Goal: Check status: Check status

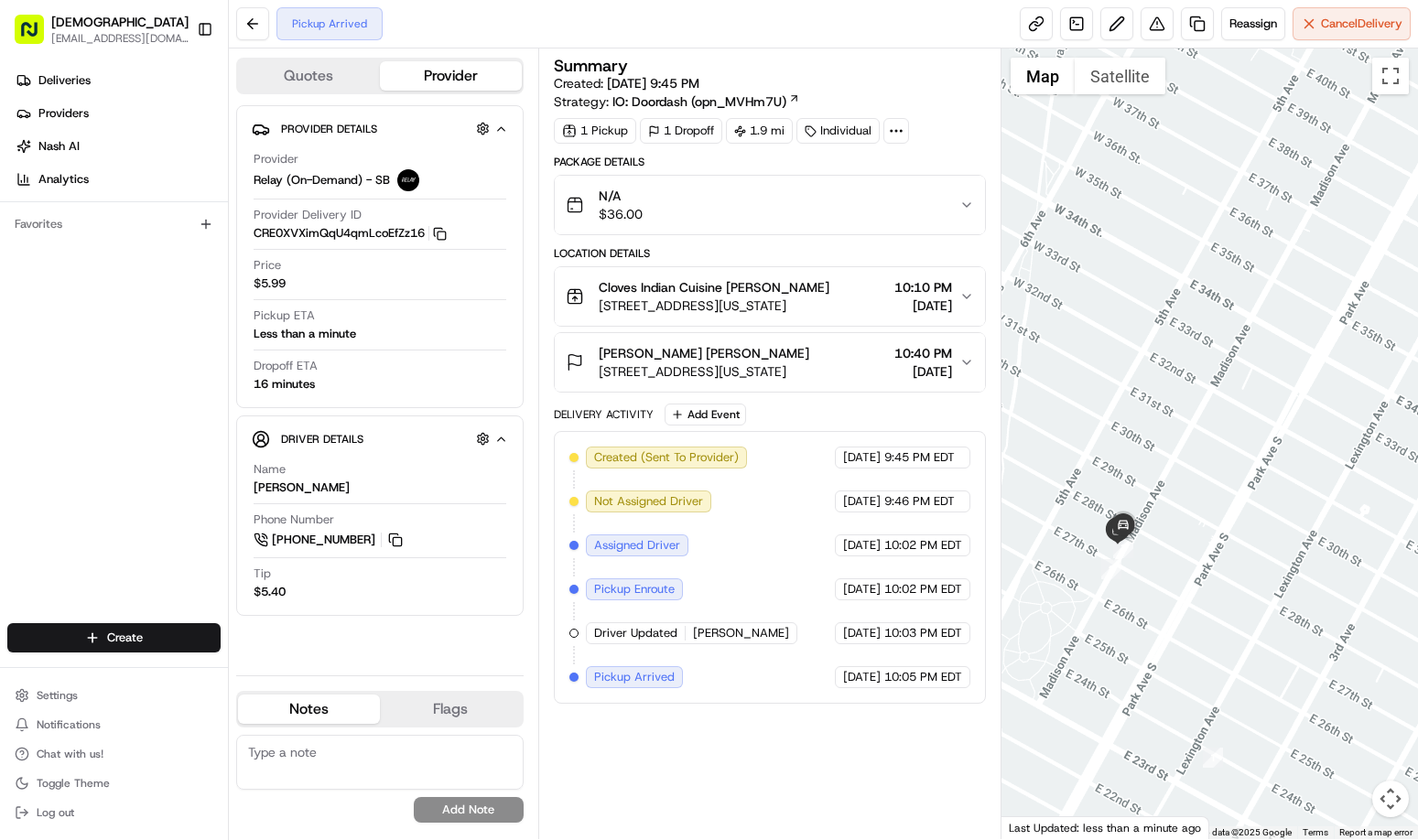
drag, startPoint x: 1202, startPoint y: 716, endPoint x: 1234, endPoint y: 593, distance: 127.1
click at [1234, 593] on div at bounding box center [1210, 444] width 416 height 791
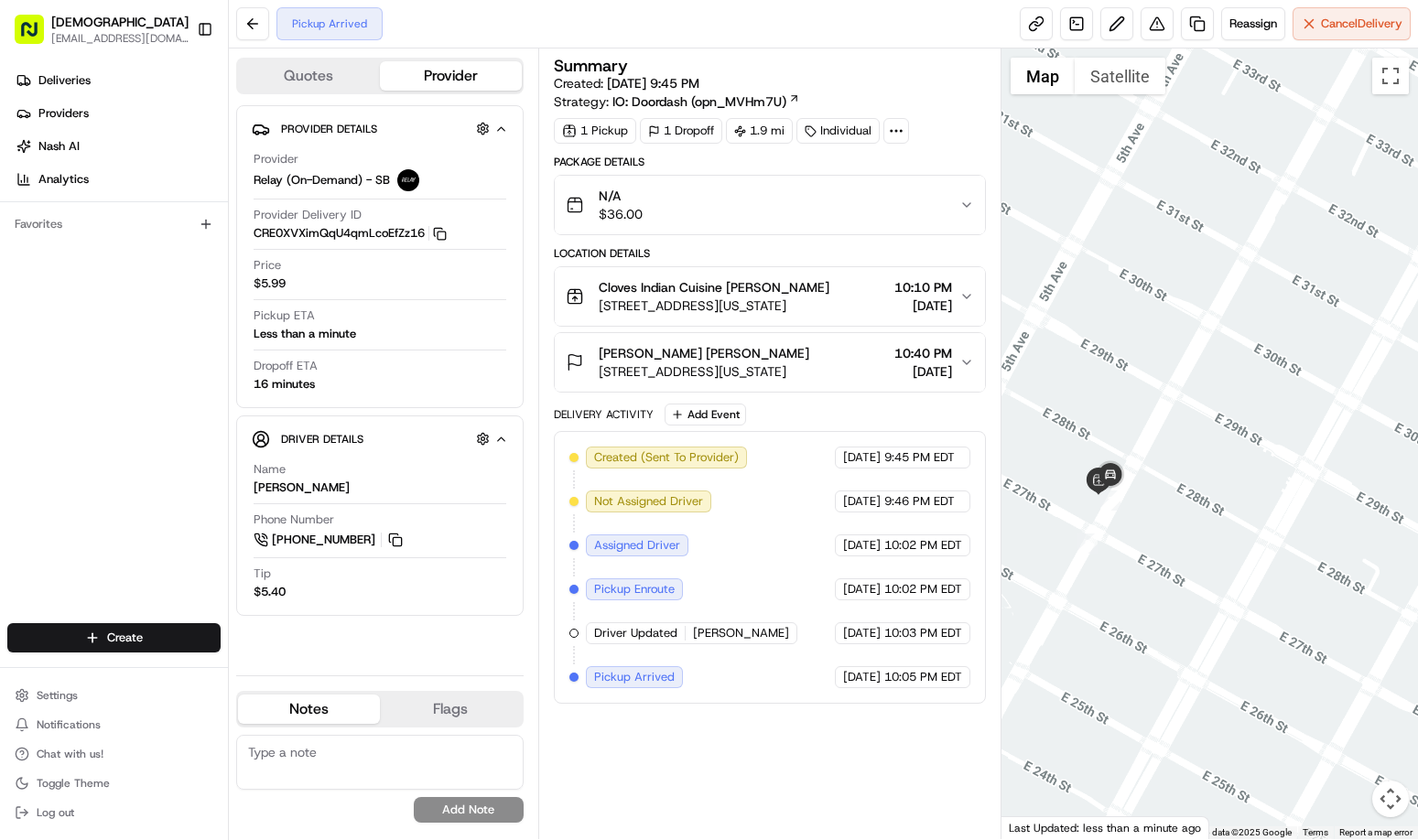
drag, startPoint x: 1182, startPoint y: 571, endPoint x: 1251, endPoint y: 592, distance: 72.1
click at [1251, 592] on div at bounding box center [1210, 444] width 416 height 791
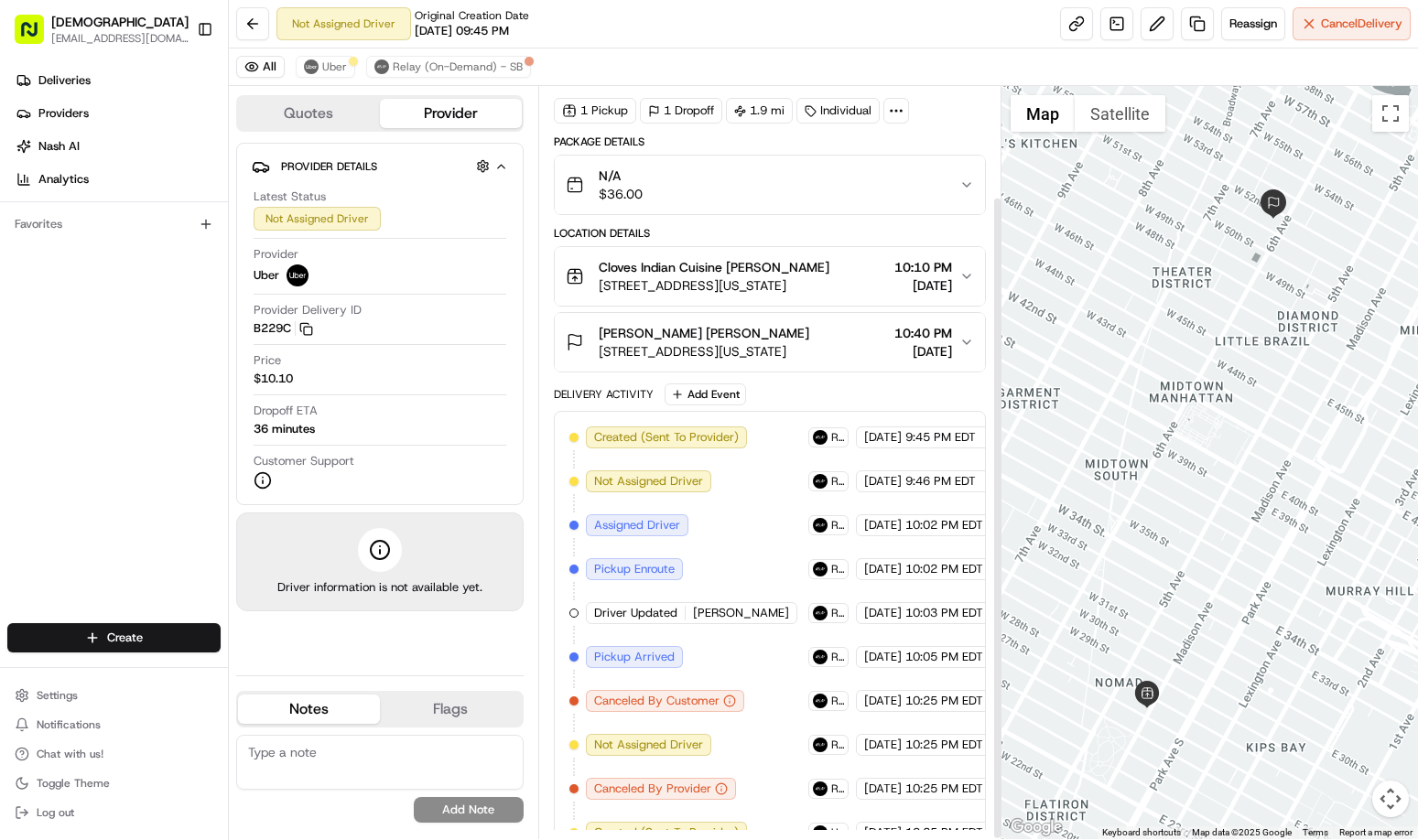
scroll to position [130, 0]
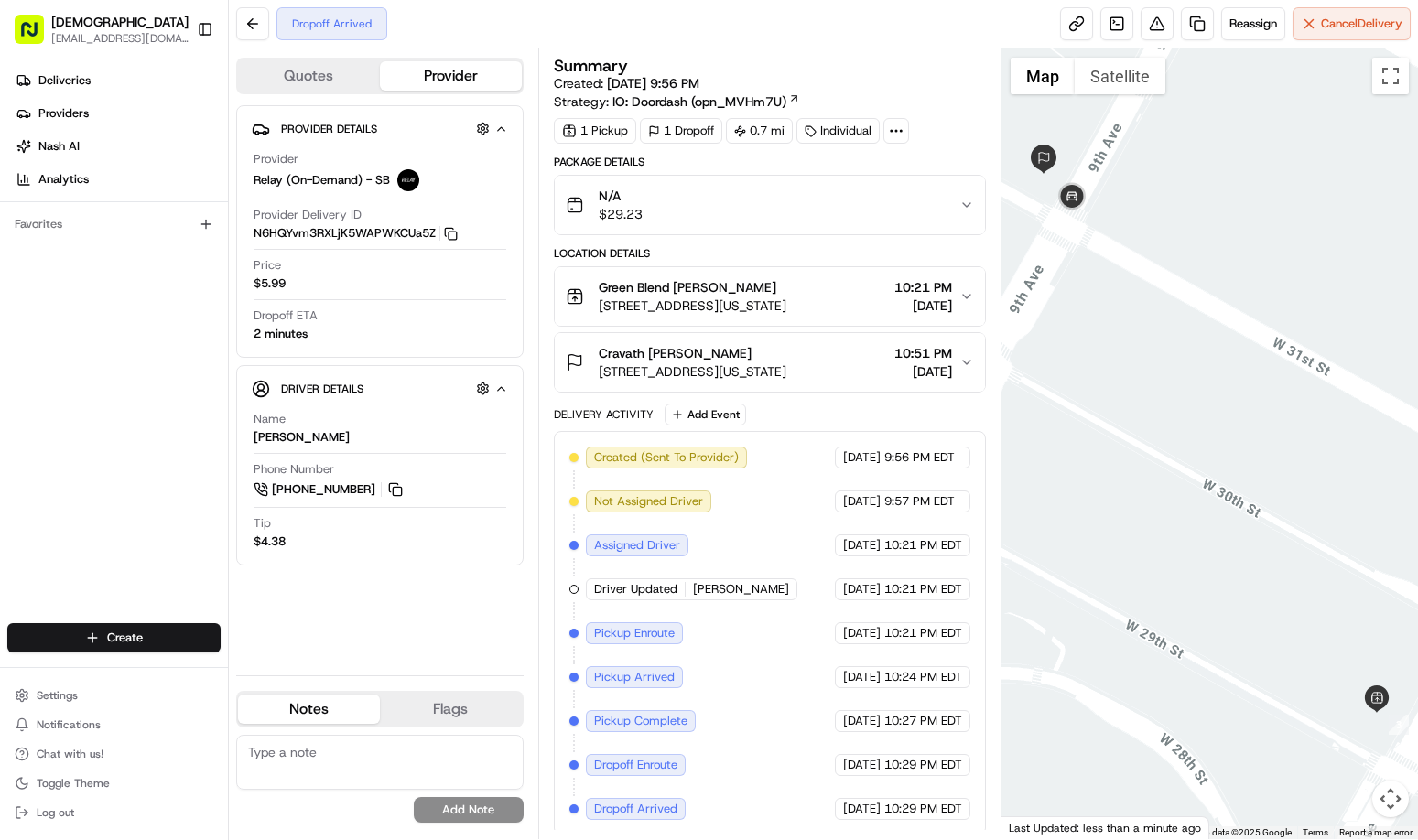
scroll to position [6, 0]
